Goal: Check status: Check status

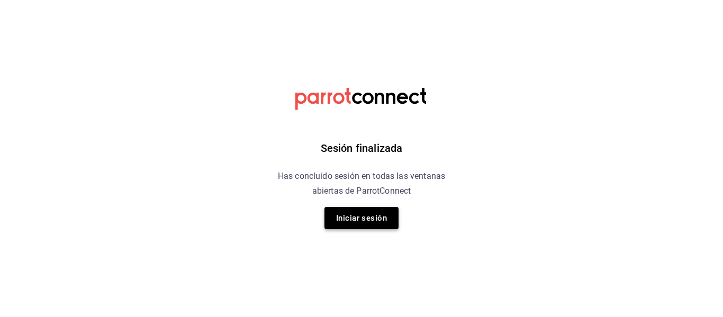
click at [264, 216] on button "Iniciar sesión" at bounding box center [361, 218] width 74 height 22
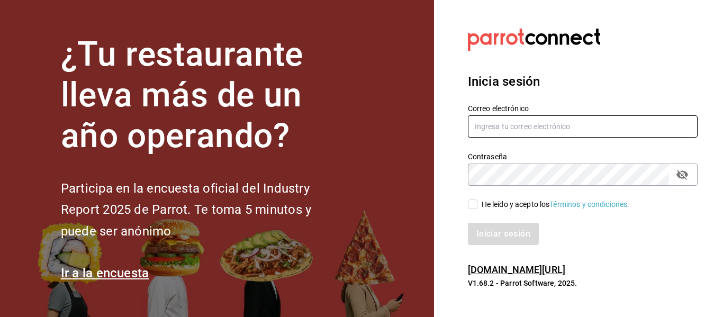
click at [264, 130] on input "text" at bounding box center [583, 126] width 230 height 22
type input "anagarzamartinez@gmail.com"
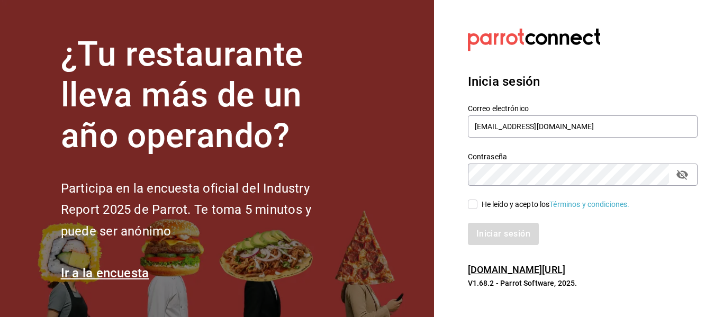
click at [264, 202] on input "He leído y acepto los Términos y condiciones." at bounding box center [473, 205] width 10 height 10
checkbox input "true"
click at [264, 231] on button "Iniciar sesión" at bounding box center [504, 234] width 72 height 22
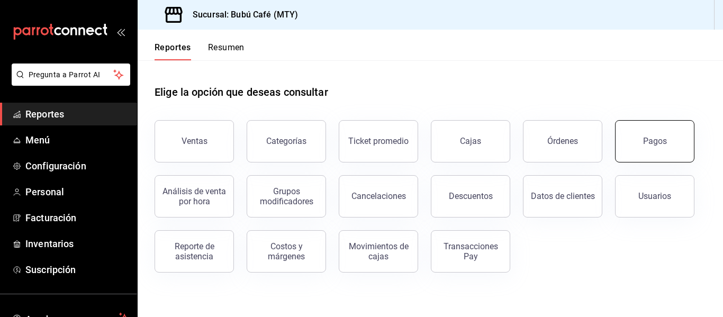
click at [675, 151] on button "Pagos" at bounding box center [654, 141] width 79 height 42
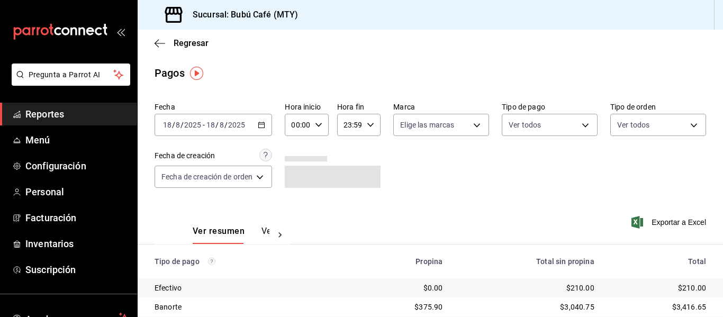
click at [264, 128] on \(Stroke\) "button" at bounding box center [261, 125] width 6 height 6
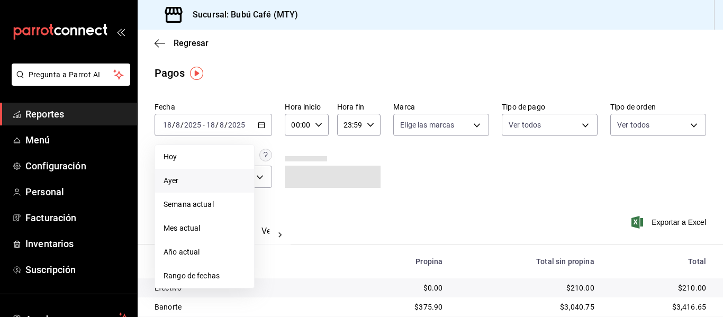
click at [173, 181] on span "Ayer" at bounding box center [205, 180] width 82 height 11
